Goal: Task Accomplishment & Management: Use online tool/utility

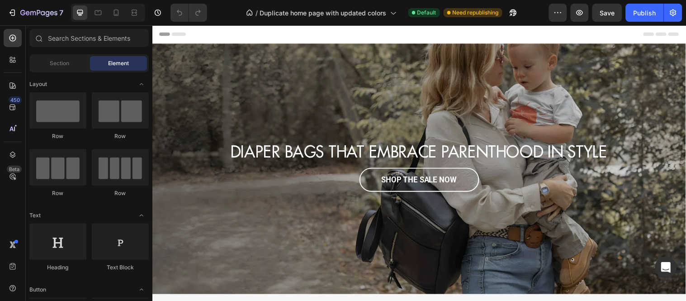
scroll to position [0, 12]
click at [11, 152] on icon at bounding box center [12, 154] width 9 height 9
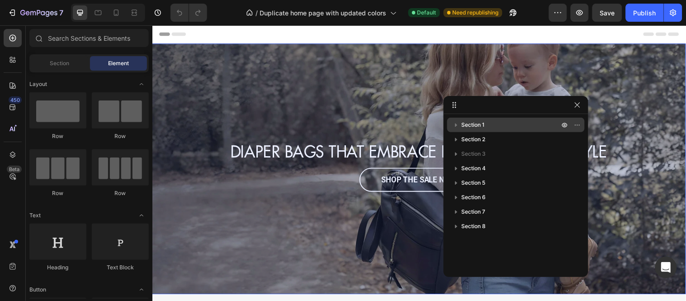
click at [456, 127] on icon "button" at bounding box center [456, 124] width 9 height 9
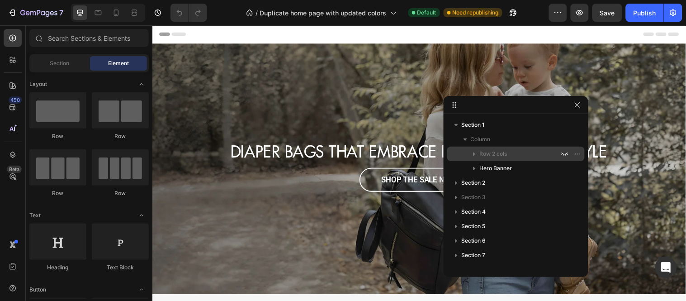
click at [523, 152] on p "Row 2 cols" at bounding box center [520, 153] width 81 height 9
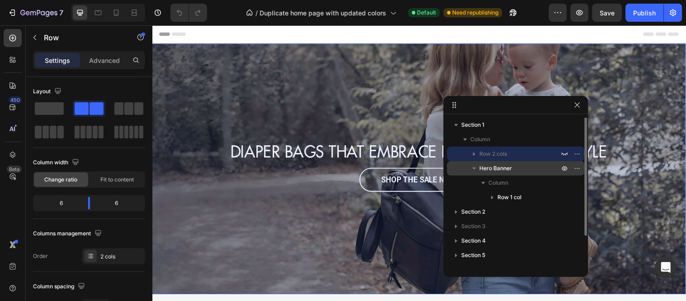
click at [471, 171] on icon "button" at bounding box center [474, 168] width 9 height 9
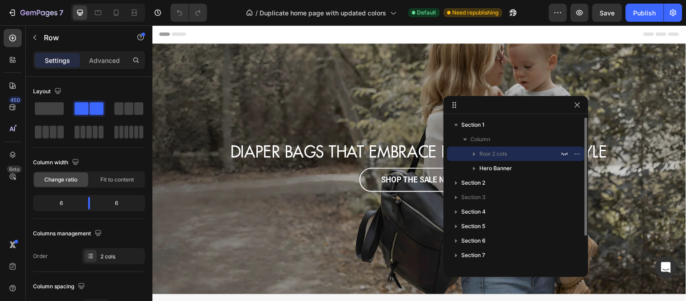
click at [527, 153] on p "Row 2 cols" at bounding box center [520, 153] width 81 height 9
click at [102, 56] on p "Advanced" at bounding box center [104, 60] width 31 height 9
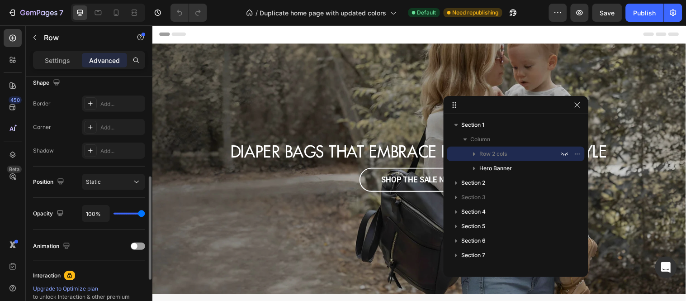
scroll to position [354, 0]
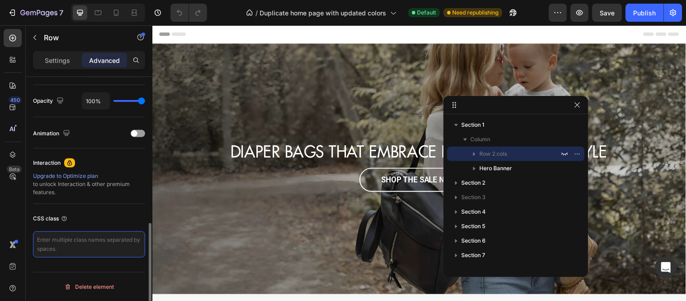
click at [66, 243] on textarea at bounding box center [89, 244] width 112 height 26
paste textarea "home_mobile_banner"
click at [72, 252] on textarea "home_mobile_banner" at bounding box center [89, 244] width 112 height 26
type textarea "home_mobile_banner"
click at [87, 228] on div "CSS class home_mobile_banner" at bounding box center [89, 234] width 112 height 61
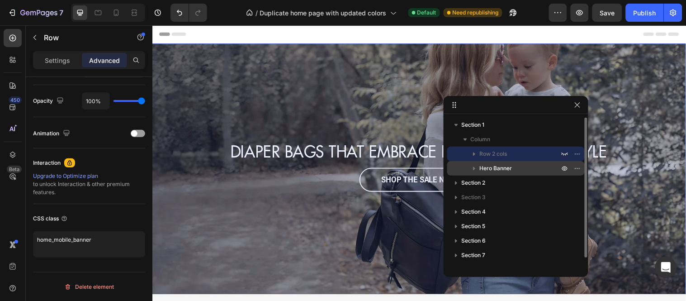
click at [498, 172] on span "Hero Banner" at bounding box center [496, 168] width 33 height 9
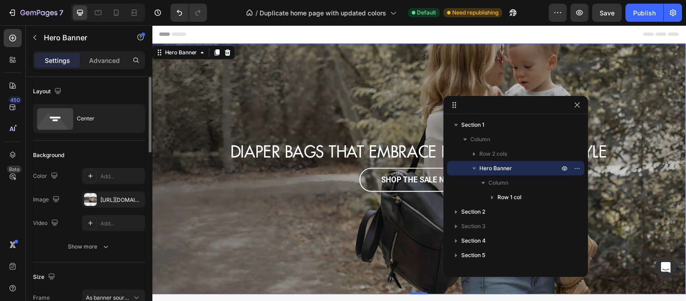
scroll to position [120, 0]
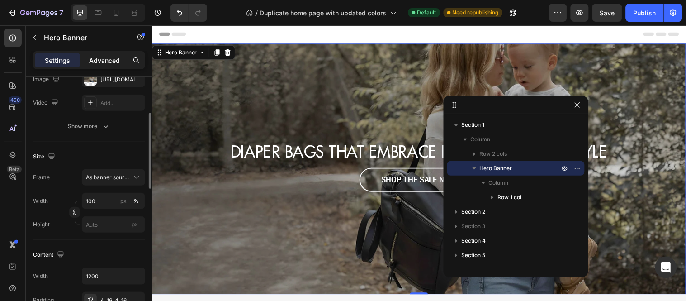
click at [104, 63] on p "Advanced" at bounding box center [104, 60] width 31 height 9
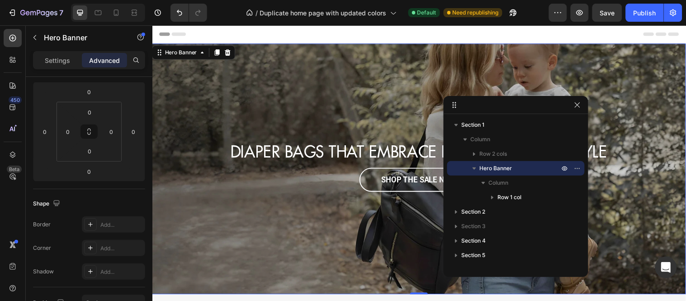
scroll to position [354, 0]
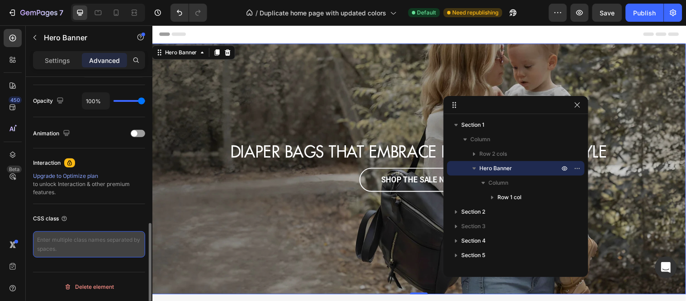
click at [71, 237] on textarea at bounding box center [89, 244] width 112 height 26
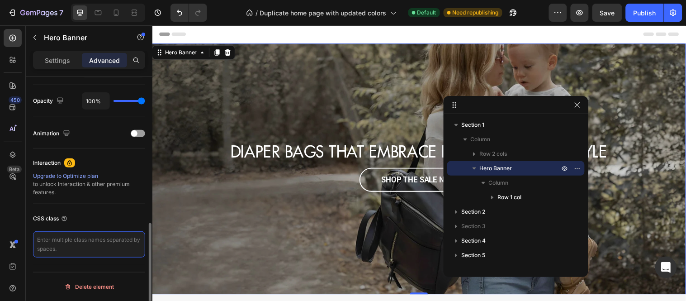
paste textarea "home_desktop_banner"
type textarea "home_desktop_banner"
click at [82, 218] on div "CSS class" at bounding box center [89, 218] width 112 height 14
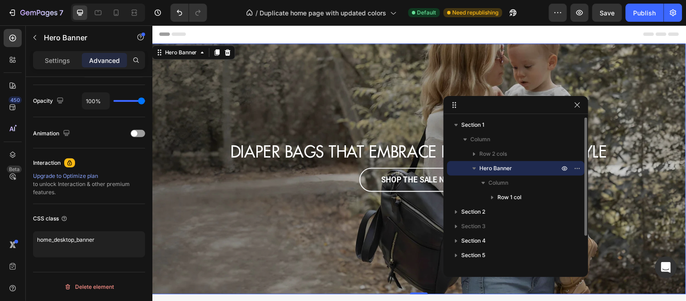
click at [496, 169] on span "Hero Banner" at bounding box center [496, 168] width 33 height 9
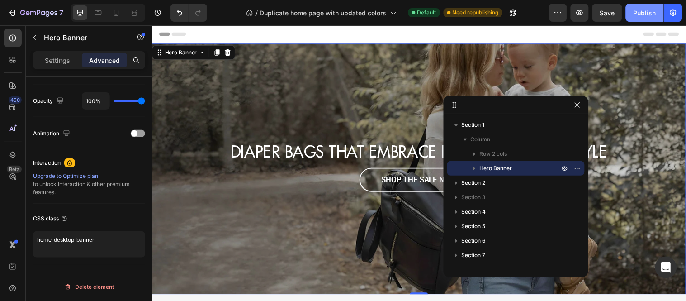
click at [632, 11] on button "Publish" at bounding box center [645, 13] width 38 height 18
click at [639, 16] on div "Publish" at bounding box center [645, 12] width 23 height 9
